Goal: Information Seeking & Learning: Learn about a topic

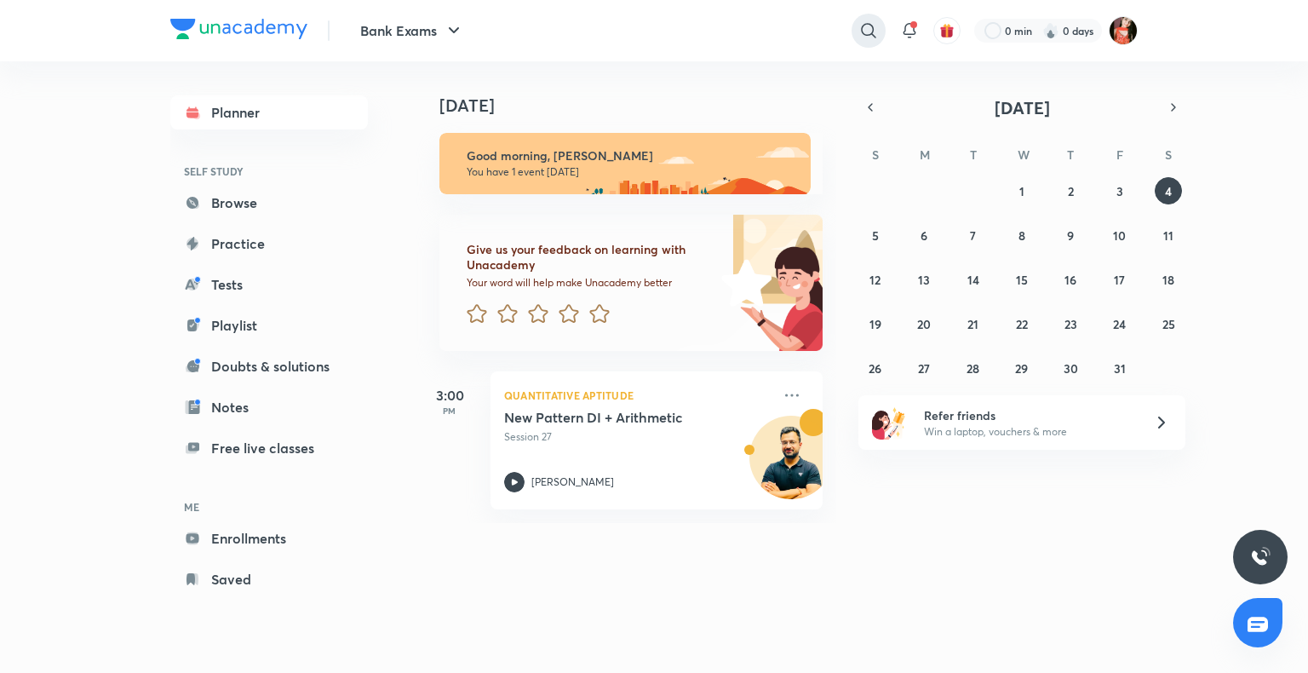
click at [862, 28] on icon at bounding box center [868, 30] width 14 height 14
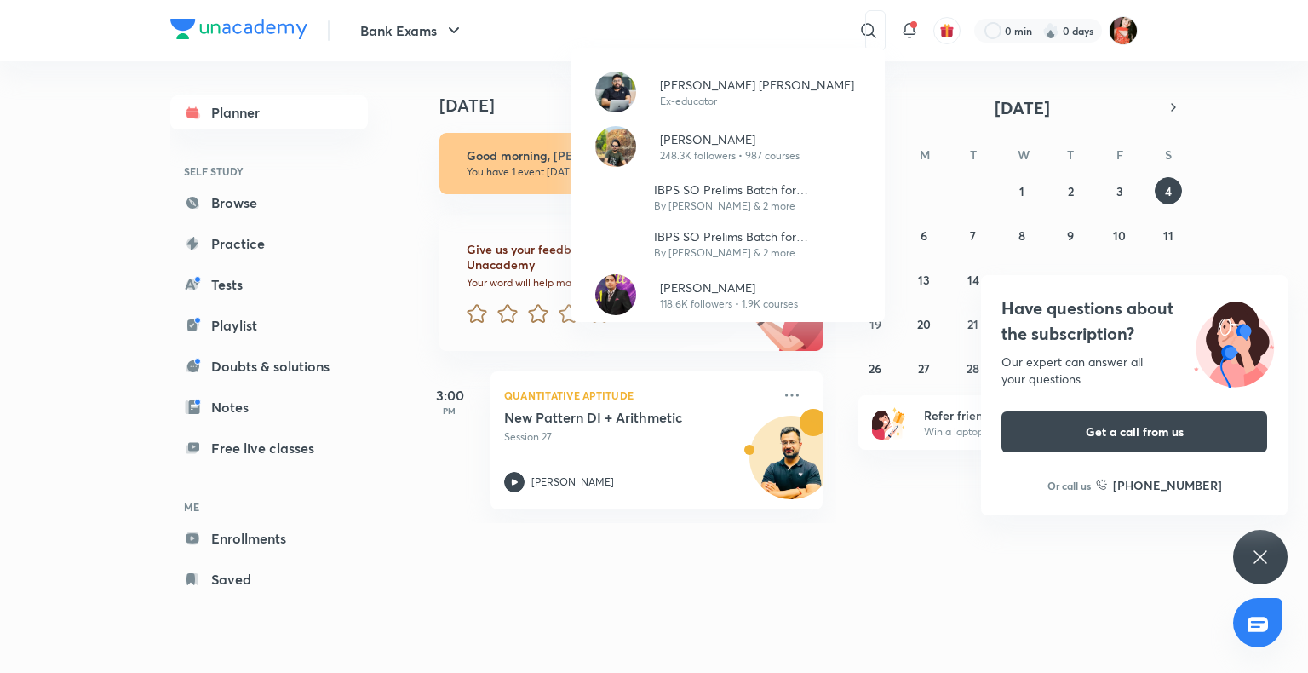
click at [1256, 556] on icon at bounding box center [1260, 557] width 20 height 20
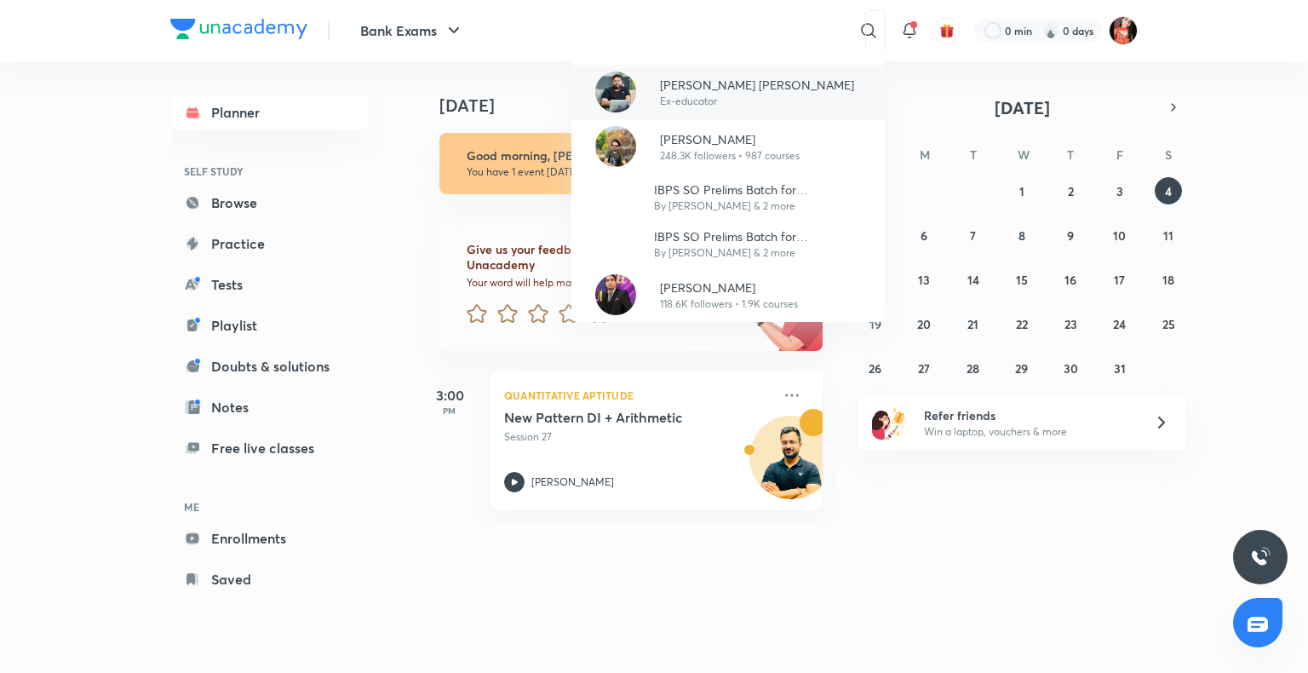
click at [645, 102] on div at bounding box center [615, 92] width 61 height 41
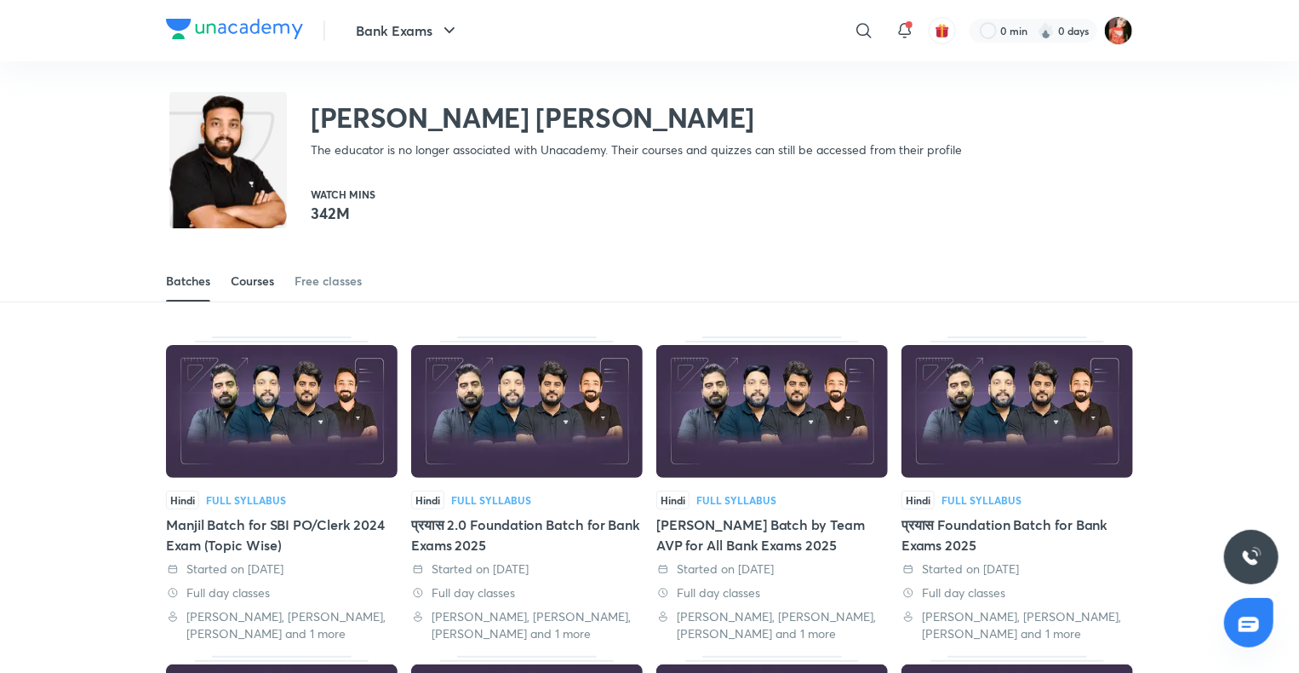
click at [253, 267] on link "Courses" at bounding box center [252, 281] width 43 height 41
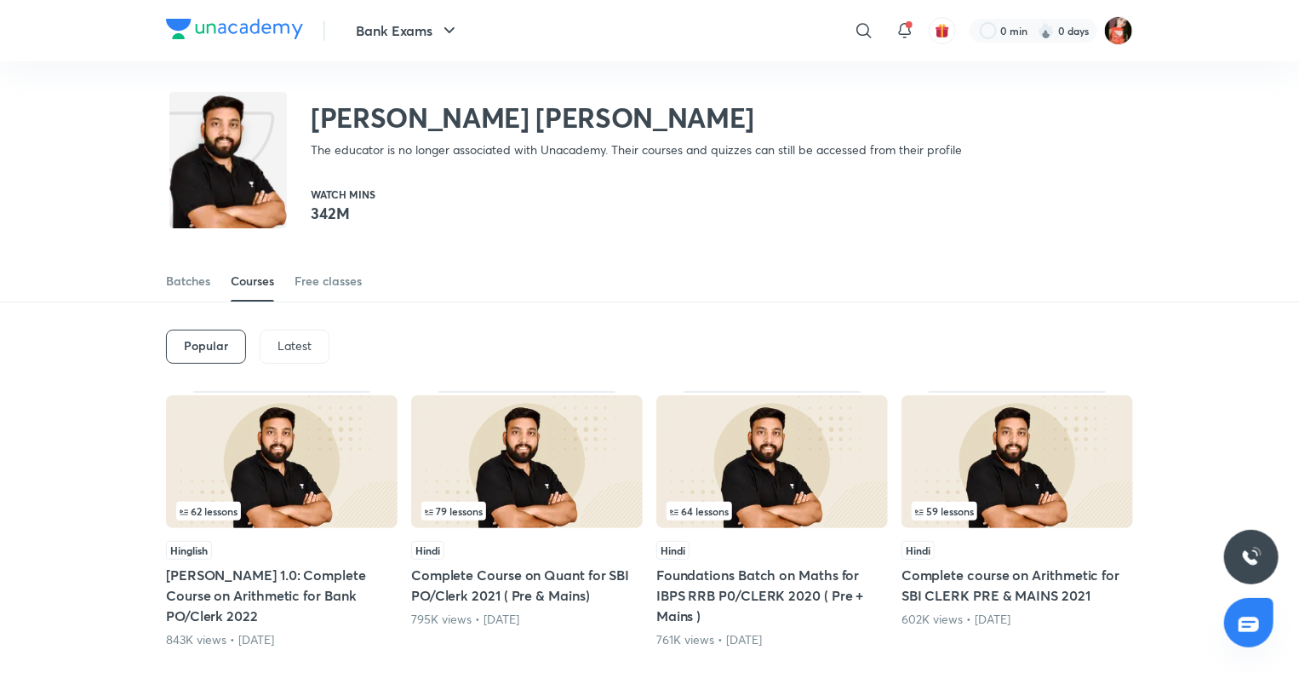
click at [306, 349] on p "Latest" at bounding box center [295, 346] width 34 height 14
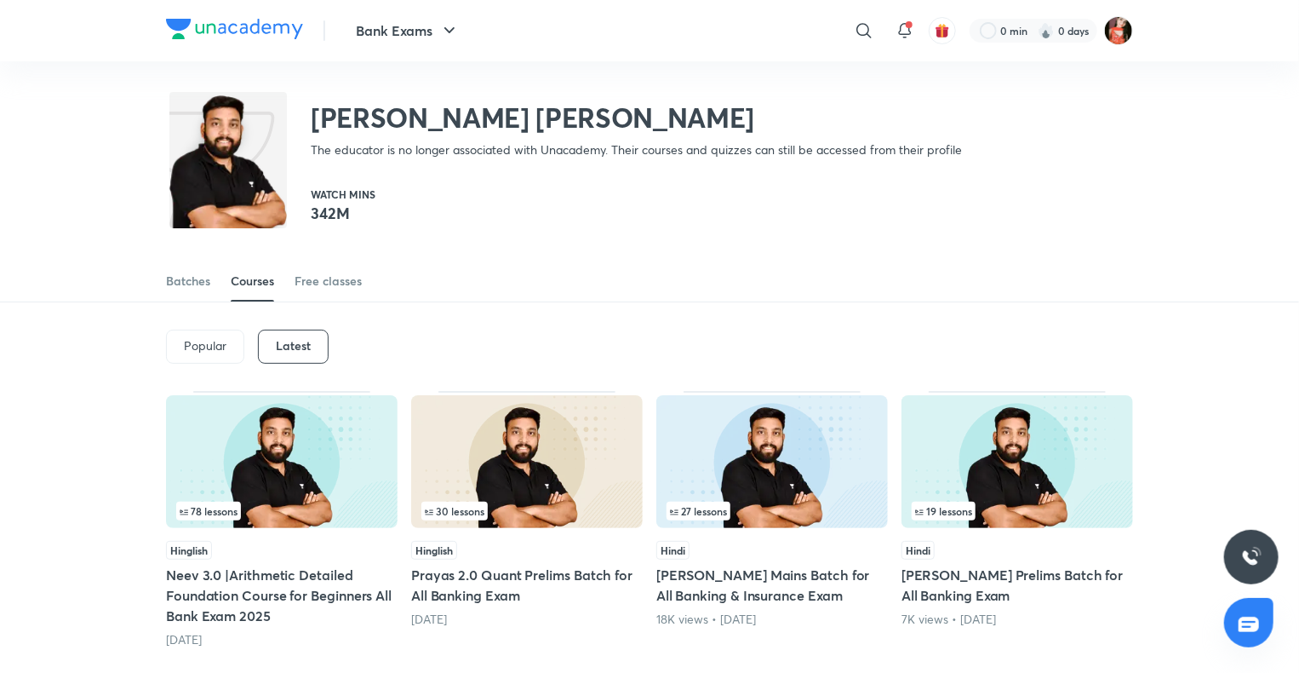
click at [336, 462] on img at bounding box center [282, 461] width 232 height 133
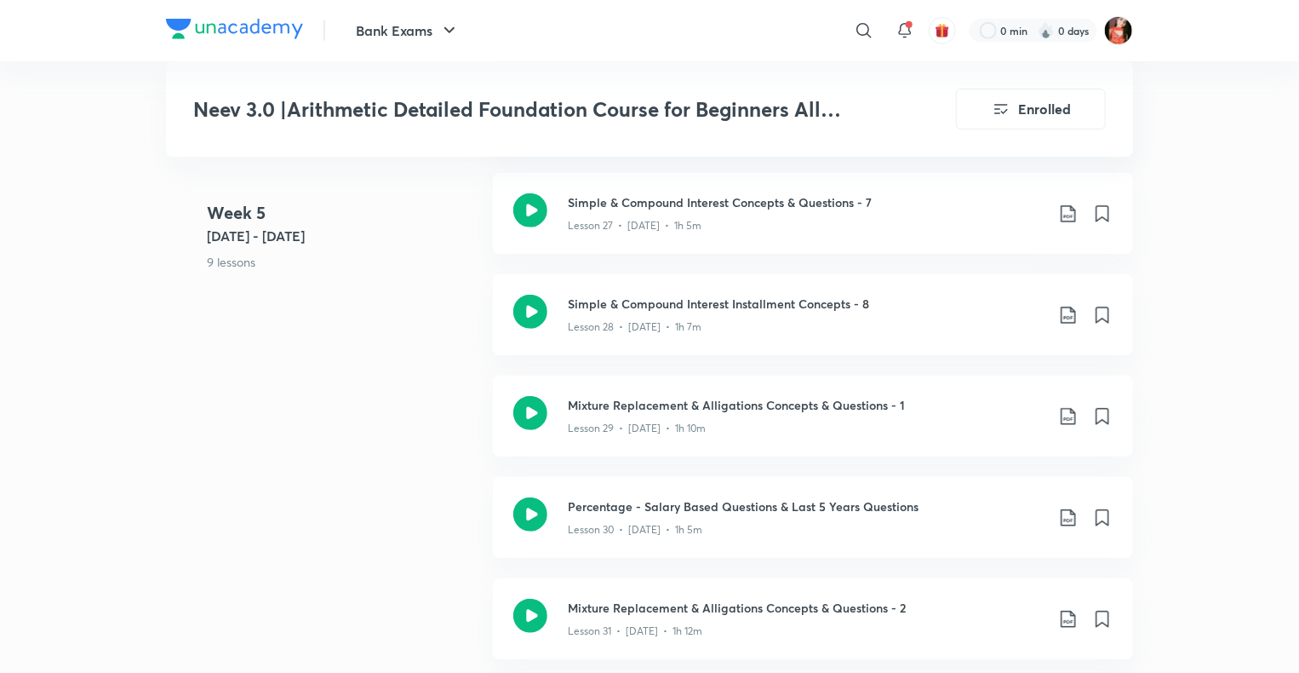
scroll to position [3946, 0]
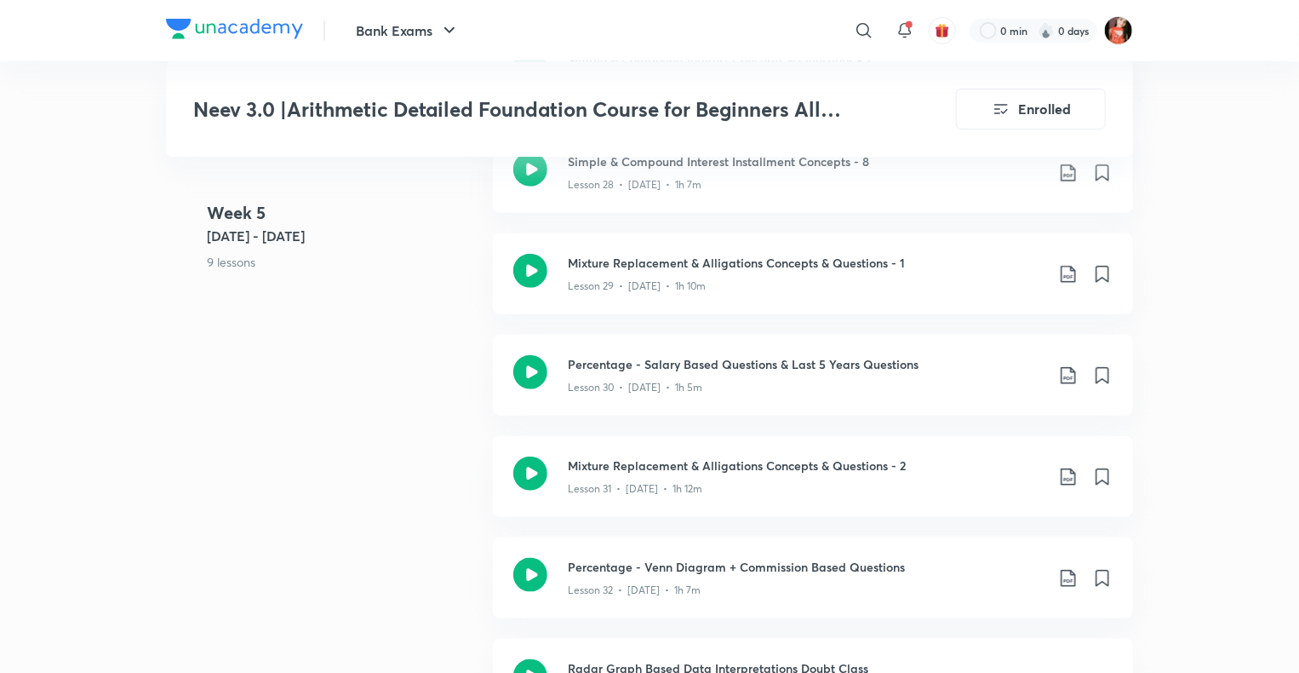
click at [771, 490] on div "Mixture Replacement & Alligations Concepts & Questions - 2 Lesson 31 • [DATE] •…" at bounding box center [813, 476] width 640 height 81
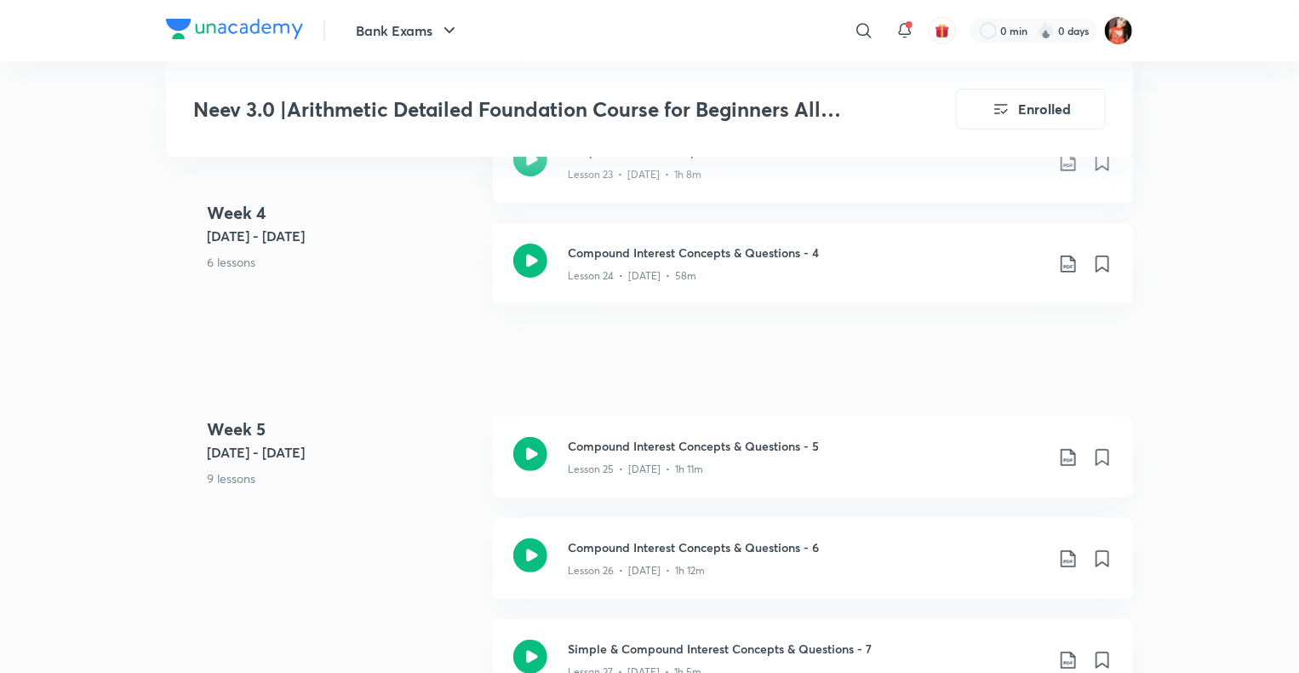
scroll to position [3784, 0]
